Goal: Task Accomplishment & Management: Manage account settings

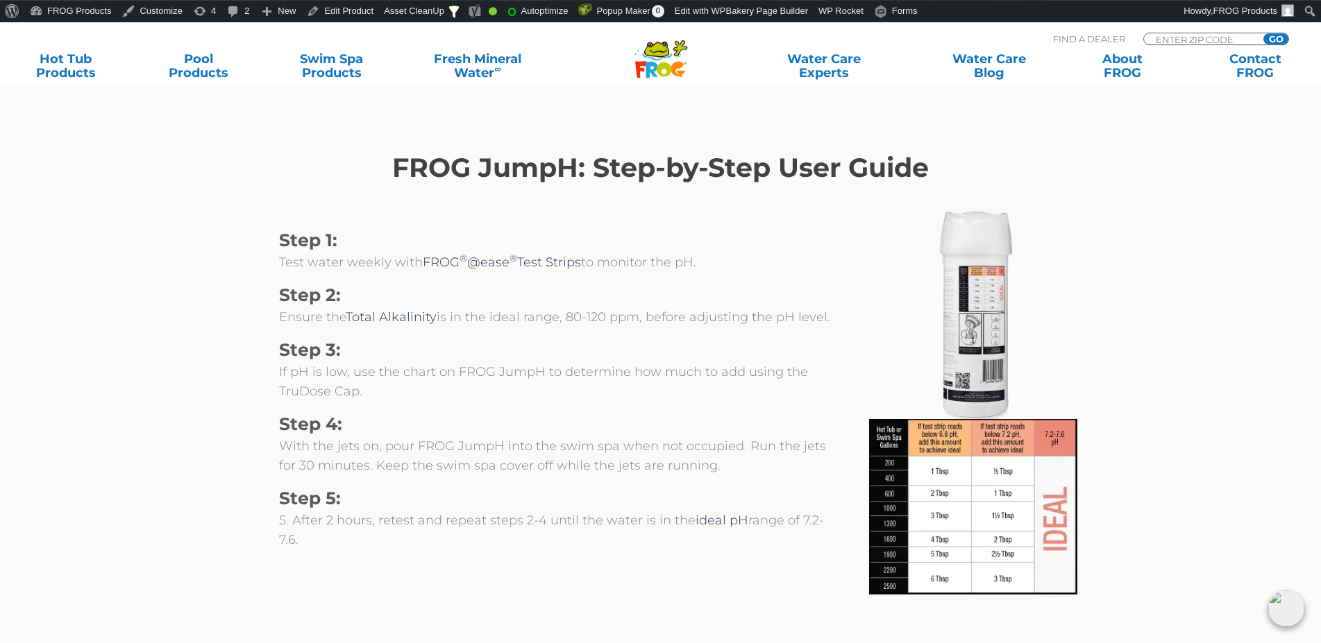
scroll to position [1416, 0]
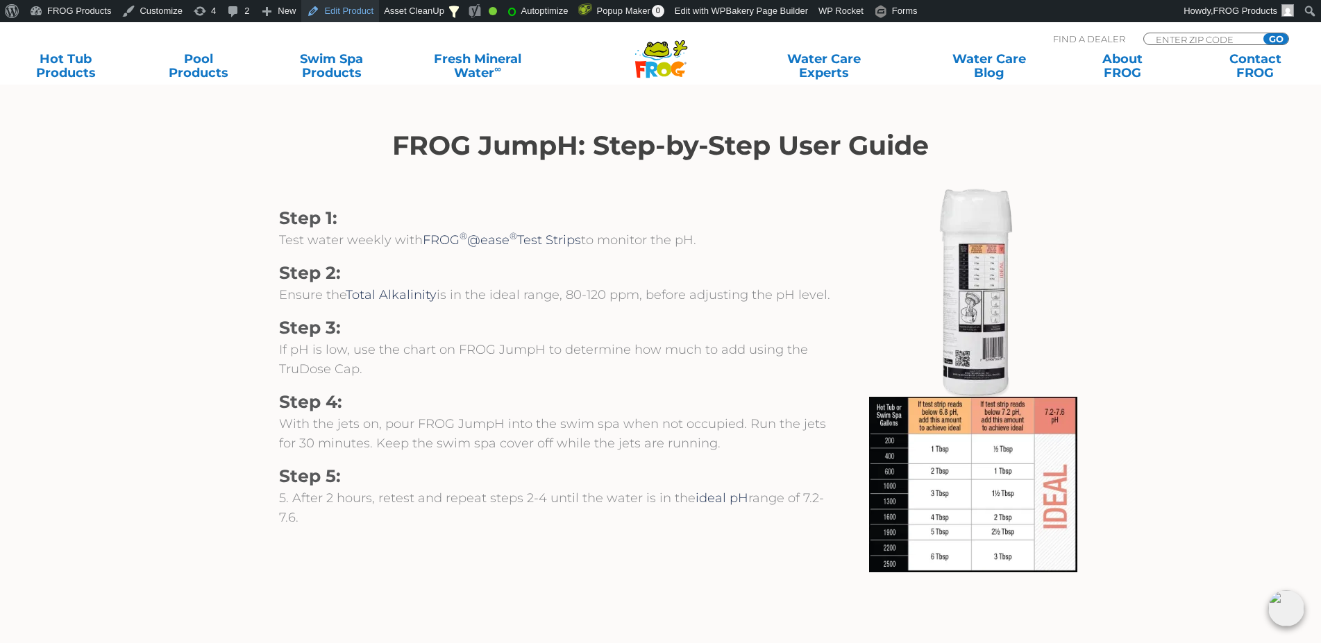
click at [321, 12] on link "Edit Product" at bounding box center [340, 11] width 78 height 22
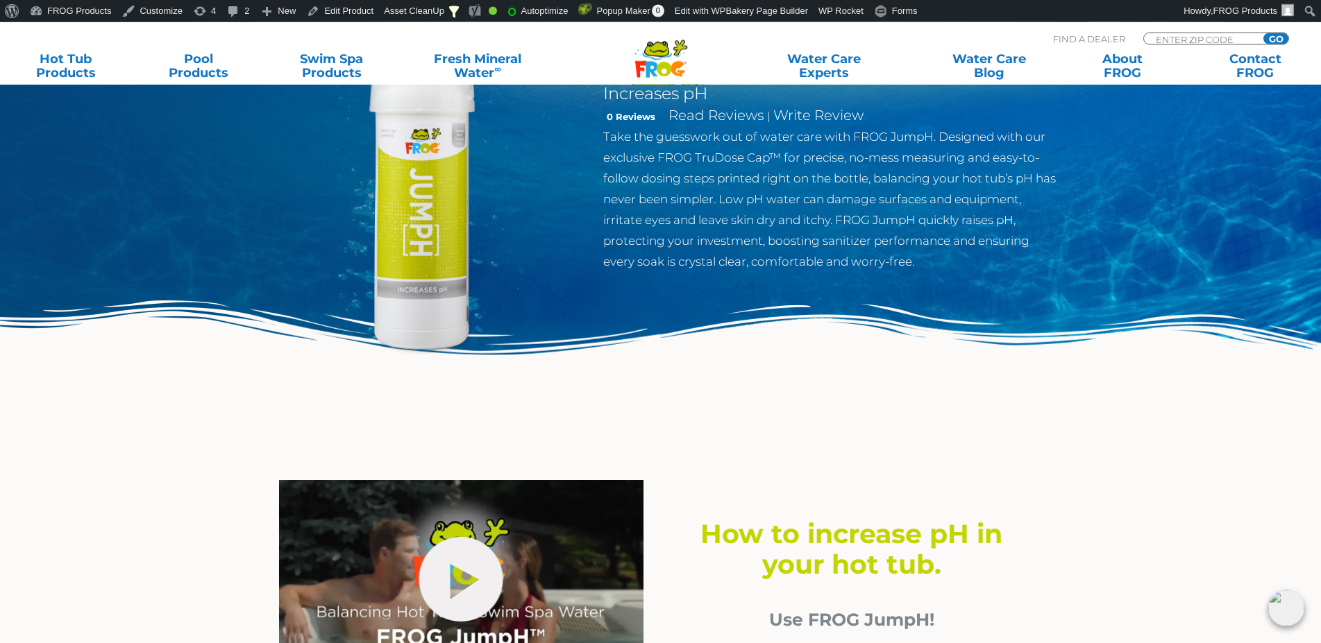
scroll to position [283, 0]
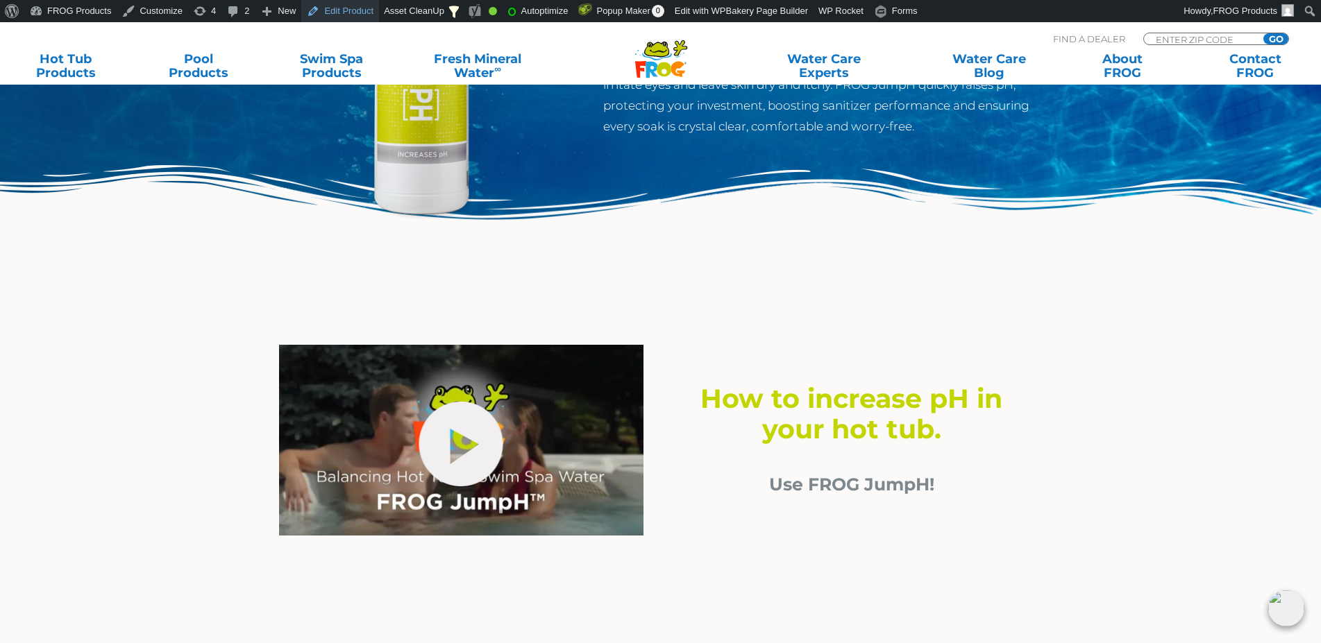
click at [320, 12] on link "Edit Product" at bounding box center [340, 11] width 78 height 22
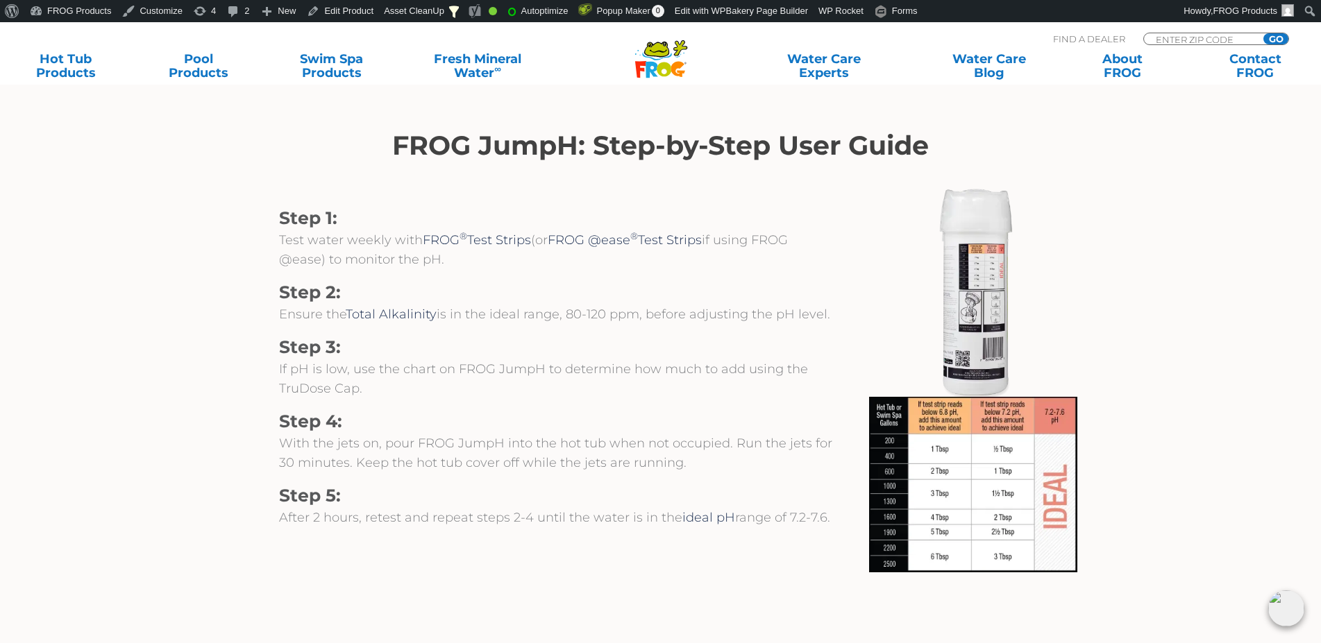
scroll to position [1770, 0]
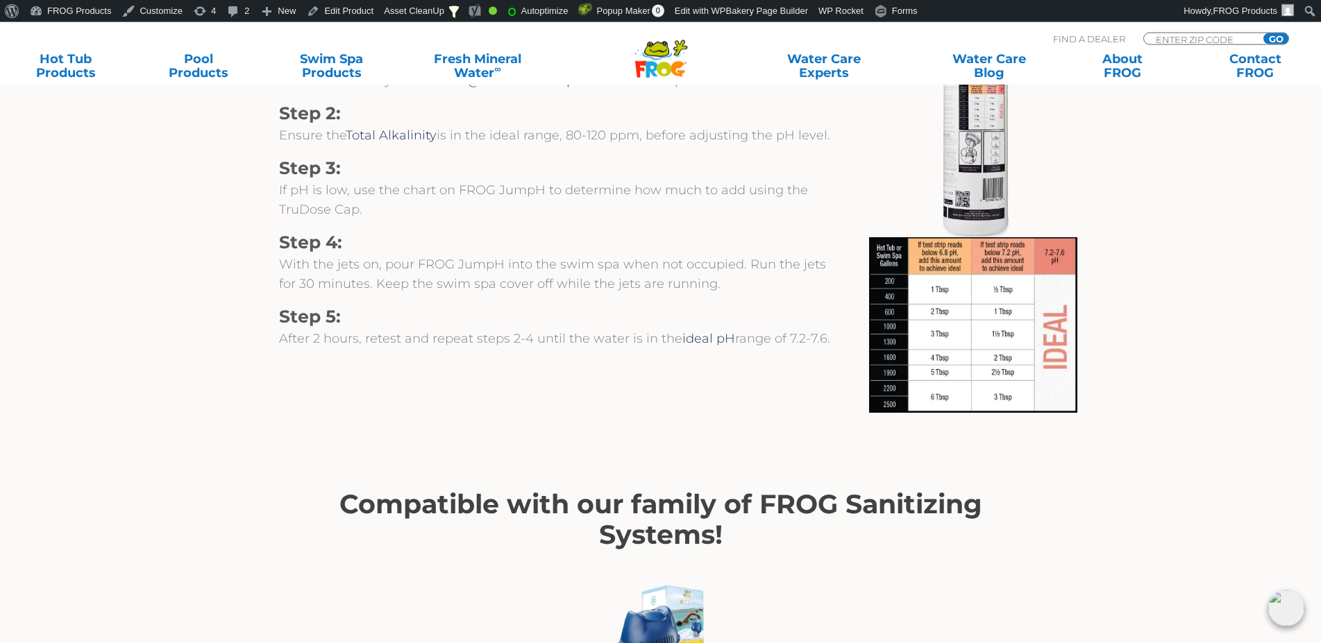
scroll to position [1628, 0]
